Goal: Navigation & Orientation: Find specific page/section

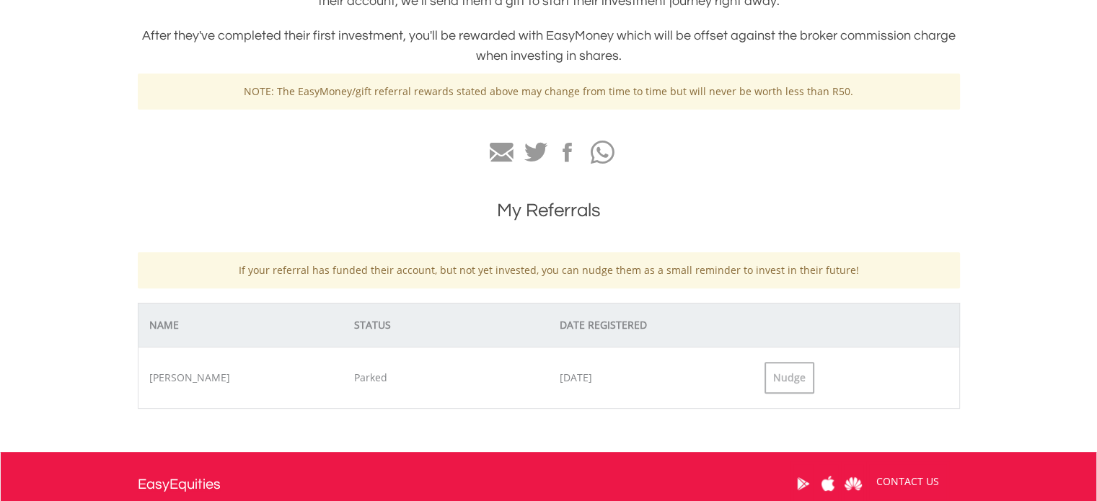
scroll to position [433, 0]
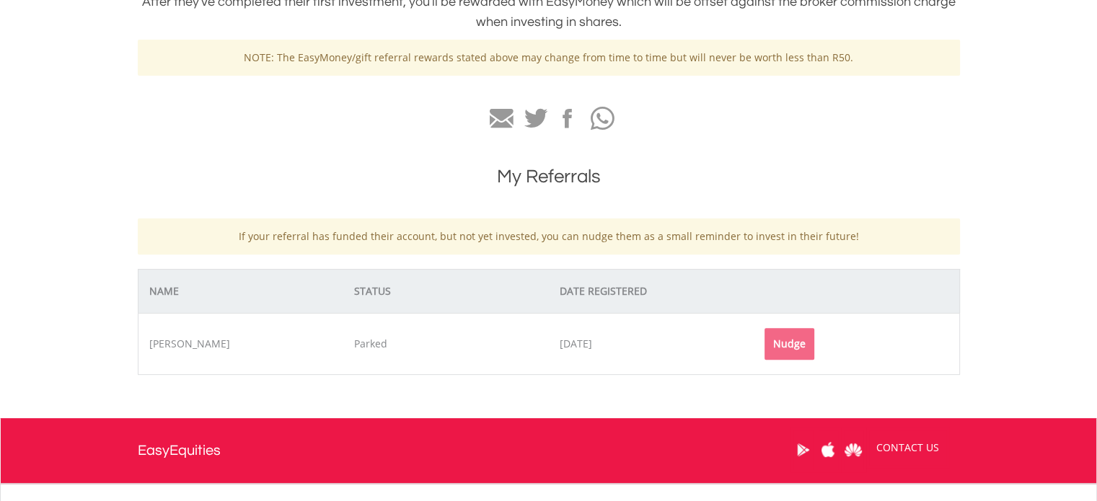
click at [781, 348] on div "Nudge" at bounding box center [790, 344] width 50 height 32
click at [805, 345] on div "Nudge" at bounding box center [790, 344] width 50 height 32
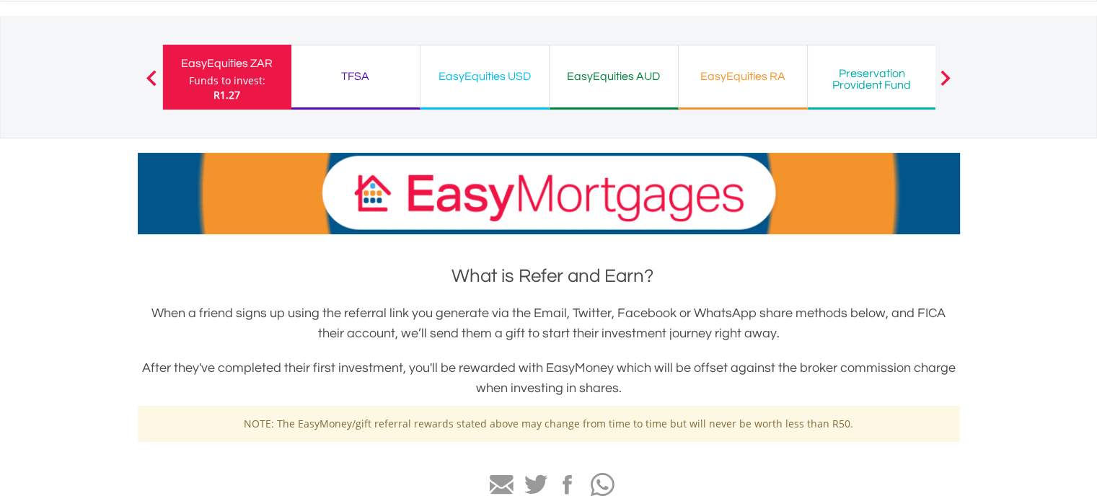
scroll to position [0, 0]
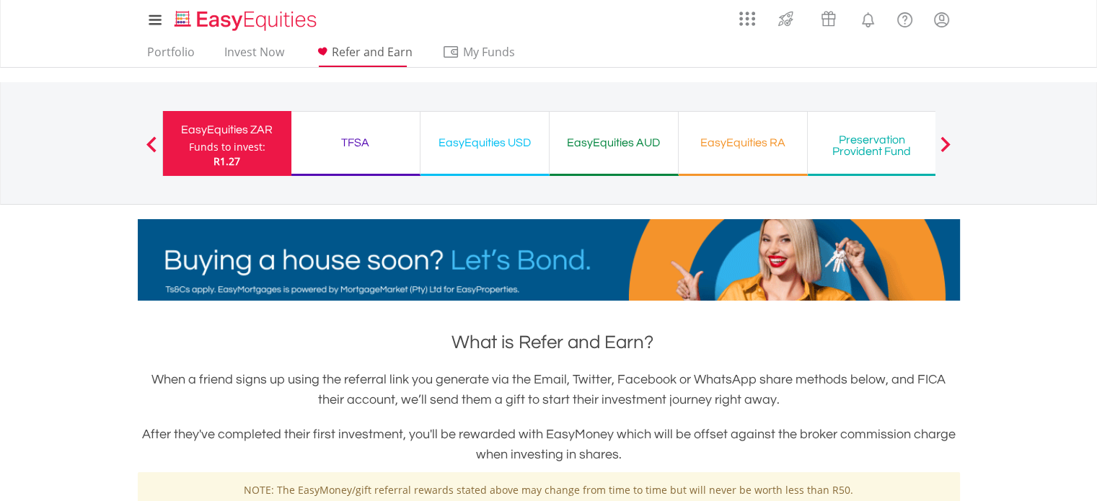
click at [381, 48] on span "Refer and Earn" at bounding box center [372, 52] width 81 height 16
click at [359, 141] on div "TFSA" at bounding box center [355, 143] width 111 height 20
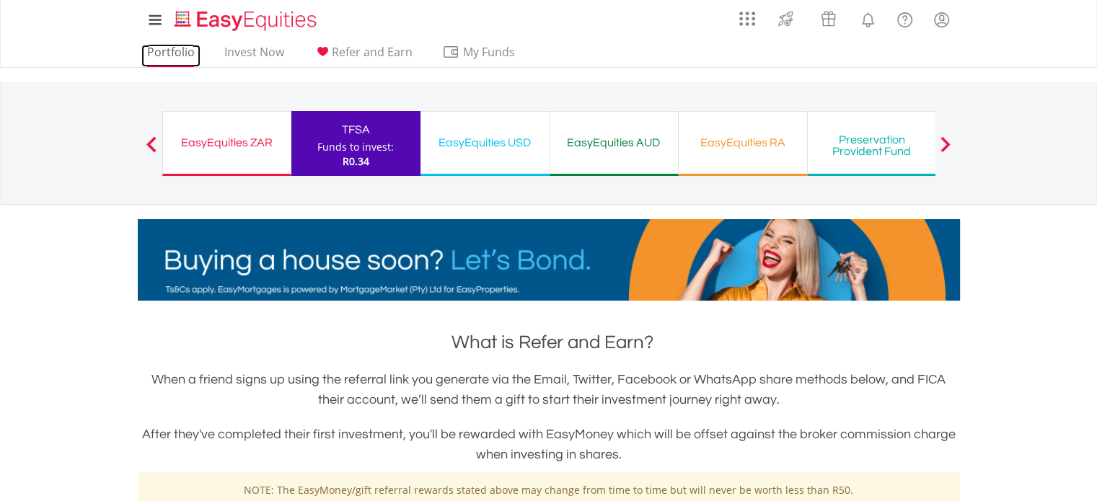
click at [157, 48] on link "Portfolio" at bounding box center [170, 56] width 59 height 22
